Goal: Information Seeking & Learning: Learn about a topic

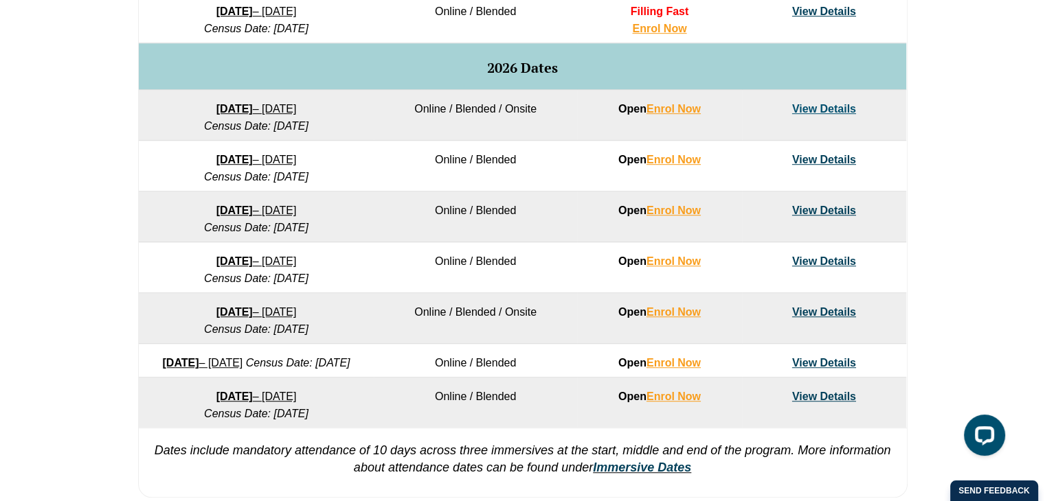
scroll to position [892, 0]
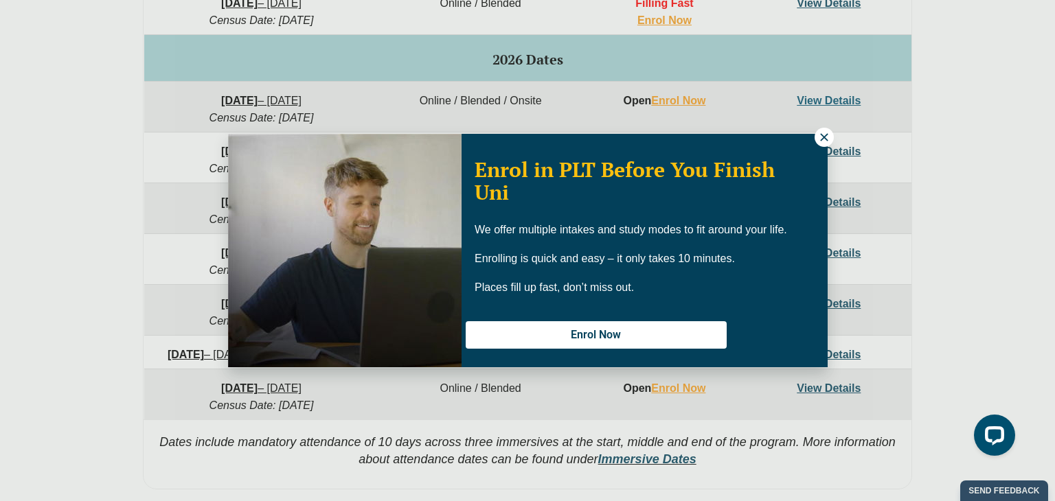
click at [824, 134] on icon at bounding box center [824, 137] width 12 height 12
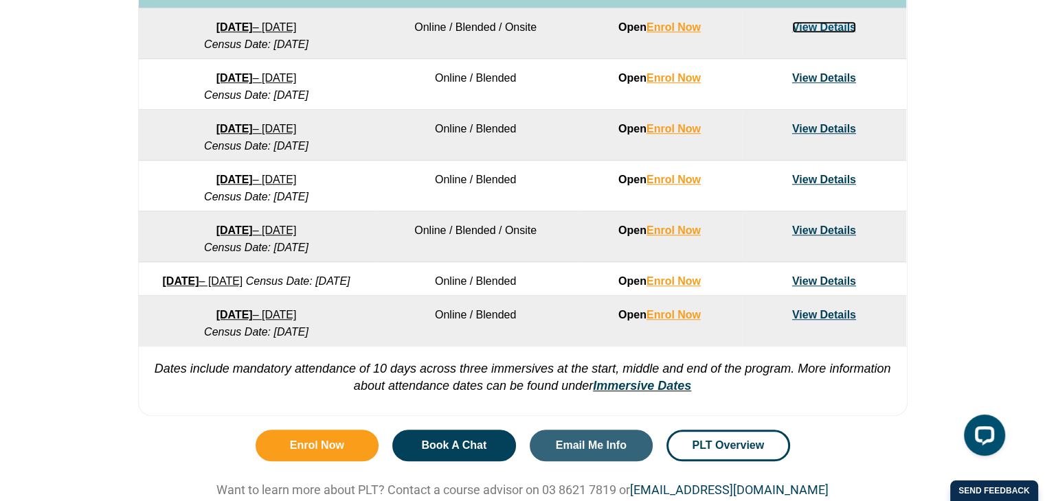
scroll to position [966, 0]
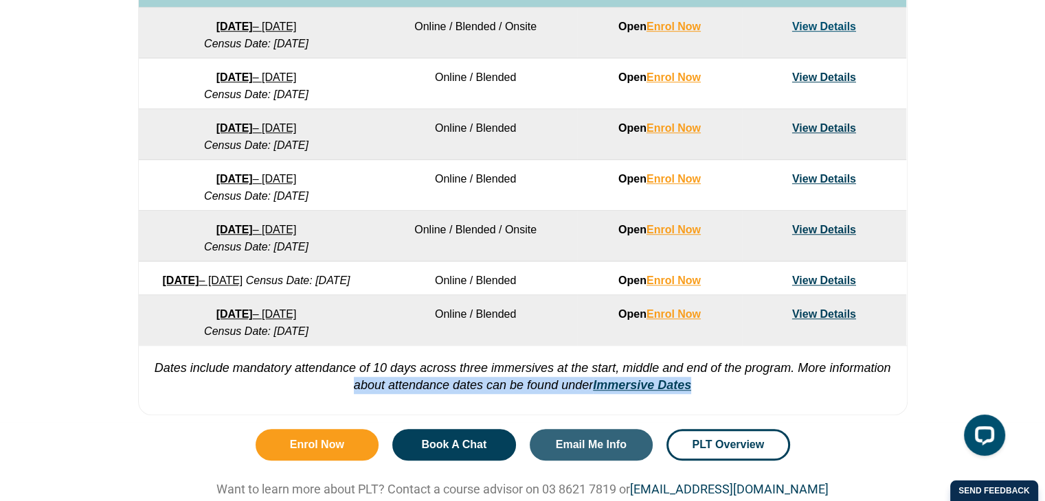
drag, startPoint x: 704, startPoint y: 399, endPoint x: 350, endPoint y: 397, distance: 353.8
click at [350, 394] on p "Dates include mandatory attendance of 10 days across three immersives at the st…" at bounding box center [523, 370] width 768 height 49
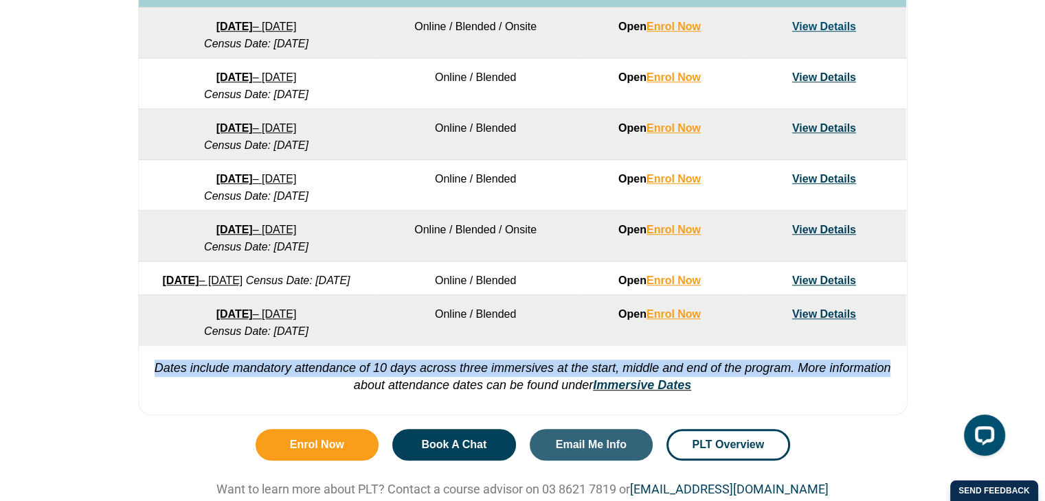
drag, startPoint x: 153, startPoint y: 383, endPoint x: 896, endPoint y: 388, distance: 743.3
click at [896, 388] on p "Dates include mandatory attendance of 10 days across three immersives at the st…" at bounding box center [523, 370] width 768 height 49
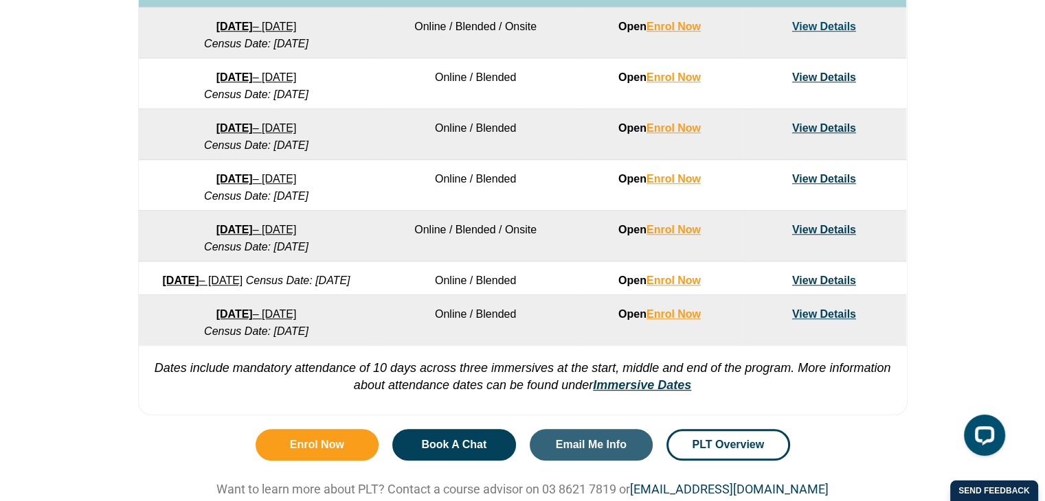
click at [480, 325] on td "Online / Blended" at bounding box center [475, 320] width 203 height 51
click at [297, 320] on link "7 December 2026 – 7 May 2027" at bounding box center [256, 314] width 80 height 12
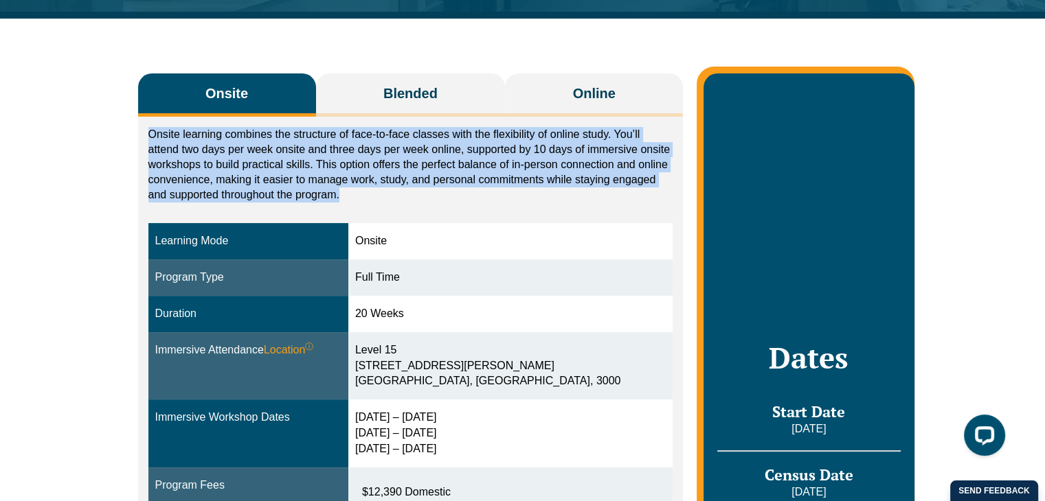
click at [102, 302] on div "Onsite Blended Online Onsite learning combines the structure of face-to-face cl…" at bounding box center [522, 485] width 1045 height 932
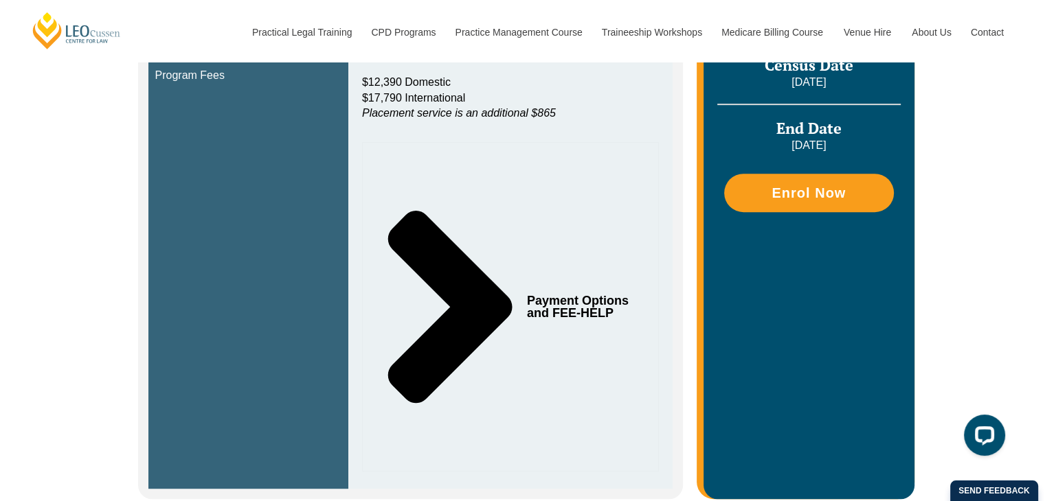
scroll to position [646, 0]
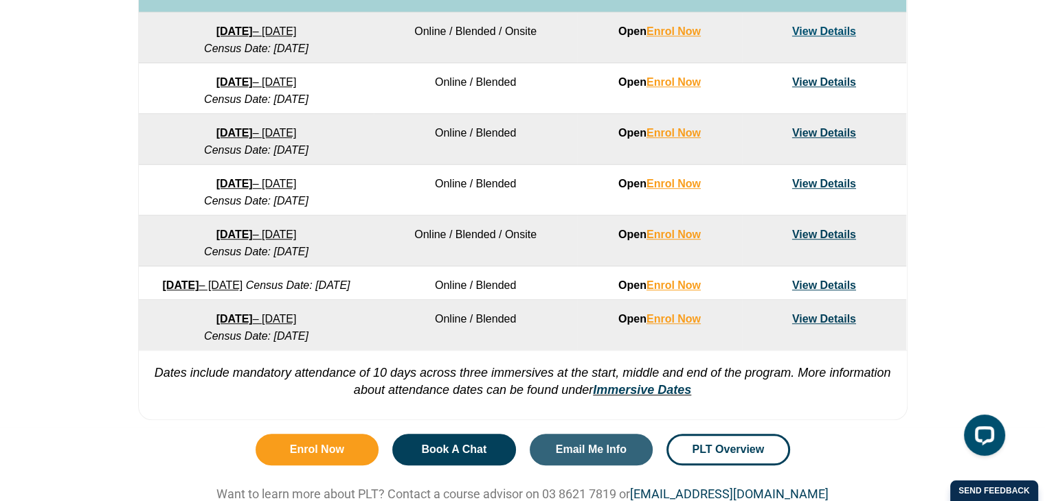
scroll to position [966, 0]
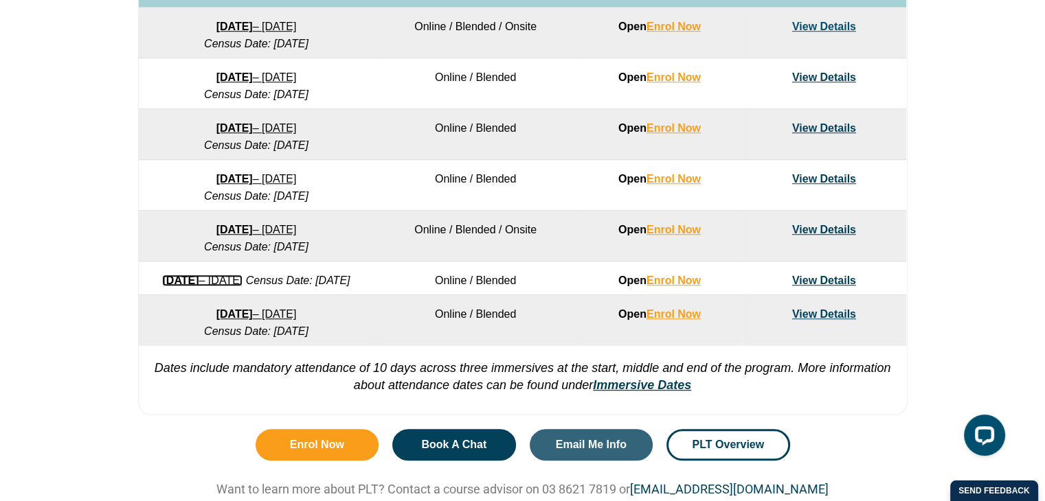
click at [199, 275] on strong "[DATE]" at bounding box center [180, 281] width 36 height 12
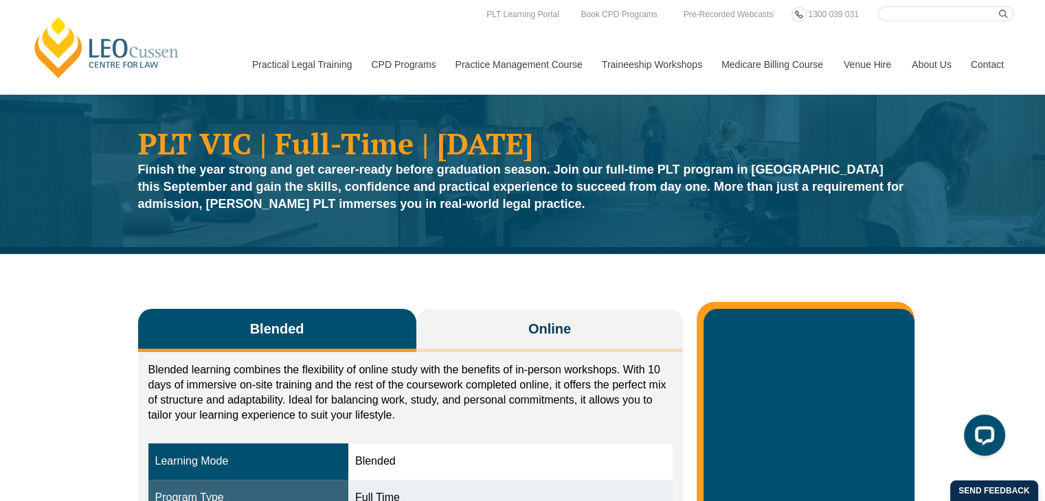
click at [569, 91] on button "Cancel" at bounding box center [570, 88] width 71 height 34
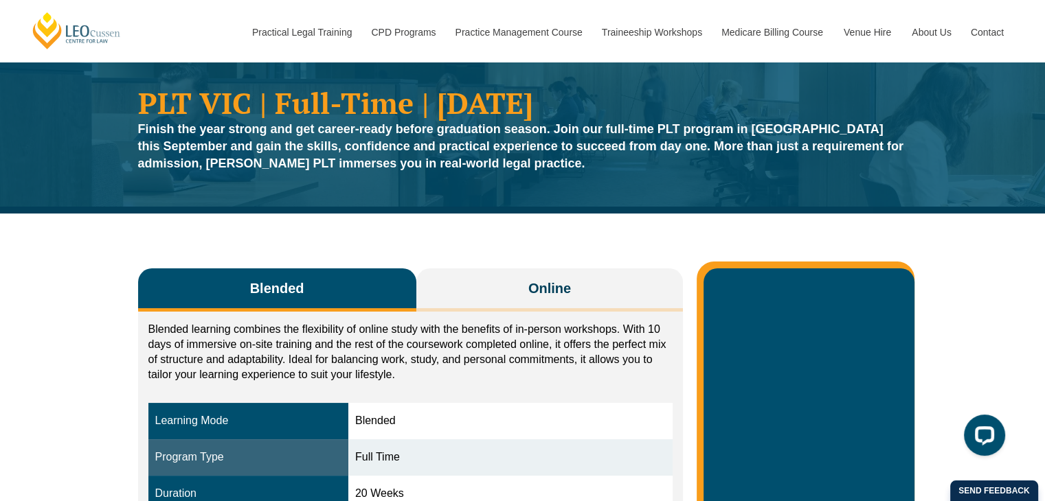
scroll to position [41, 0]
